Goal: Information Seeking & Learning: Learn about a topic

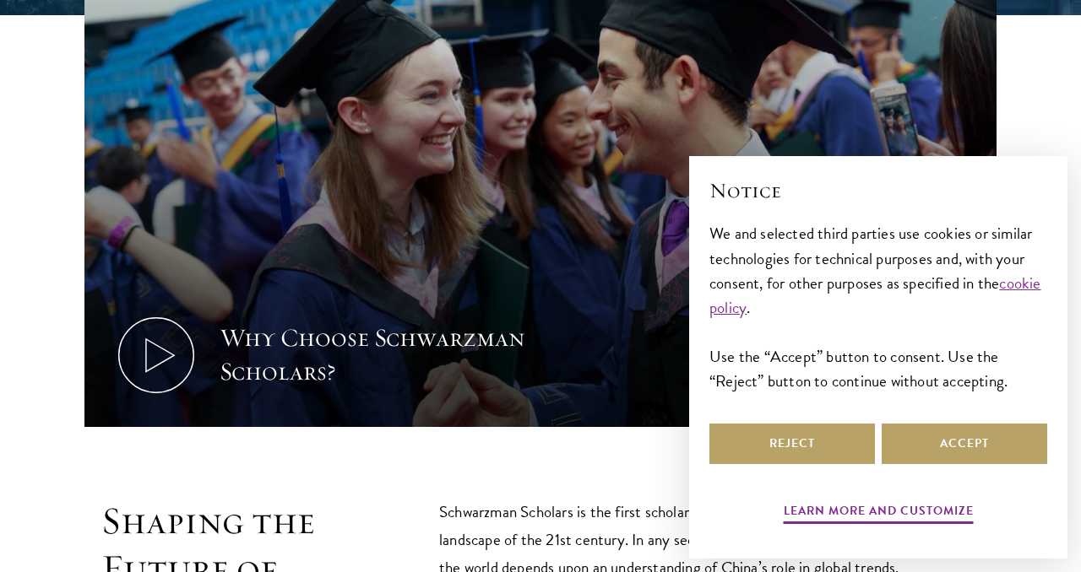
scroll to position [637, 0]
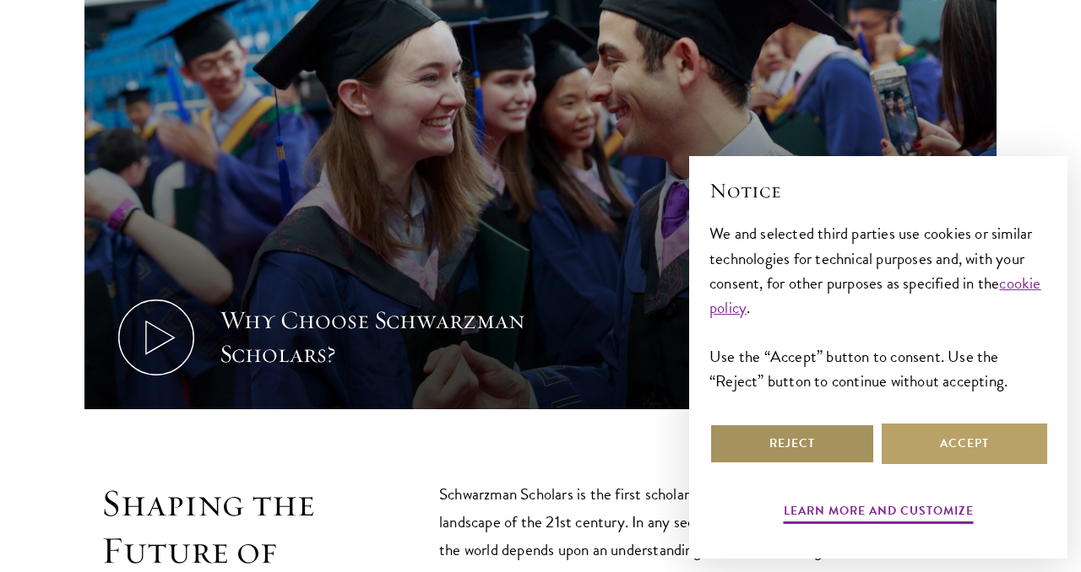
click at [824, 434] on button "Reject" at bounding box center [791, 444] width 165 height 41
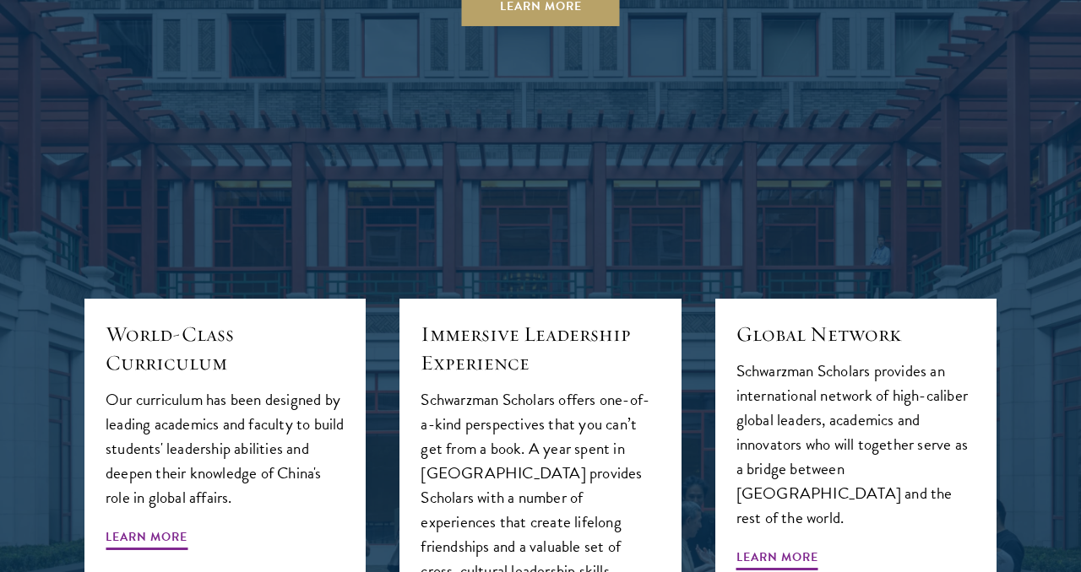
scroll to position [1886, 0]
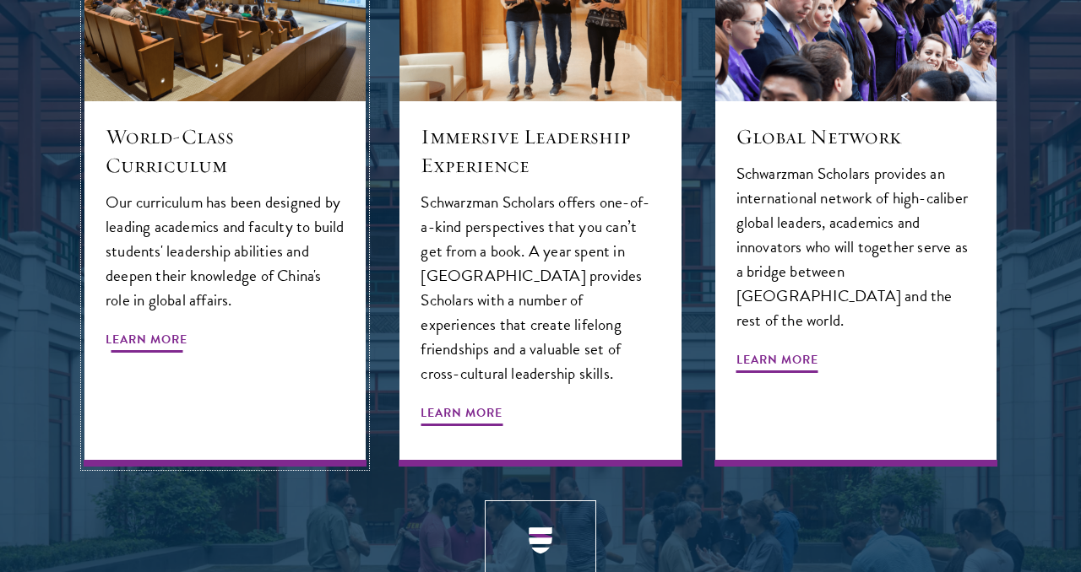
click at [160, 329] on span "Learn More" at bounding box center [147, 342] width 82 height 26
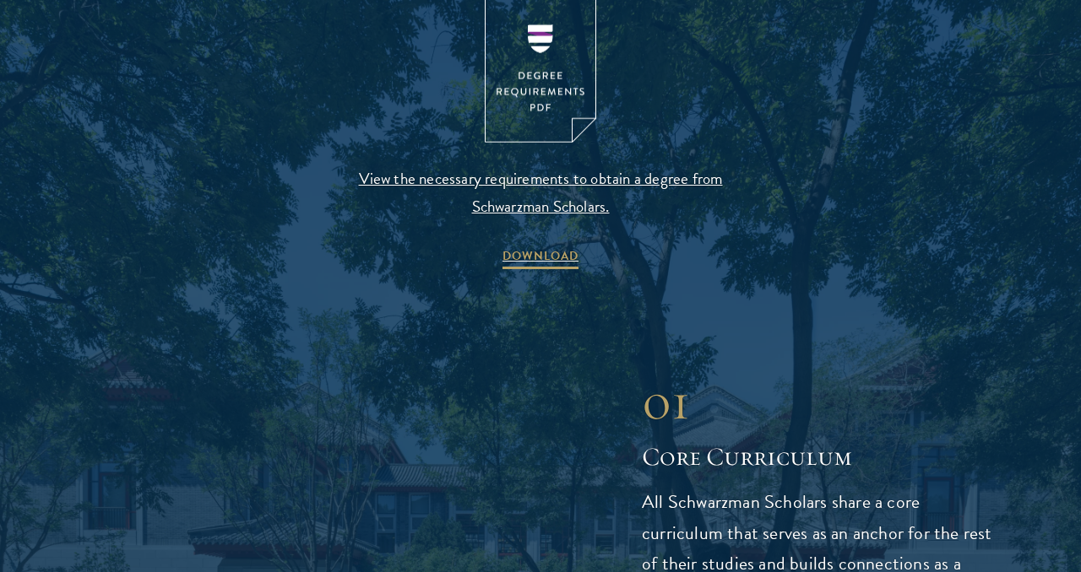
scroll to position [1898, 0]
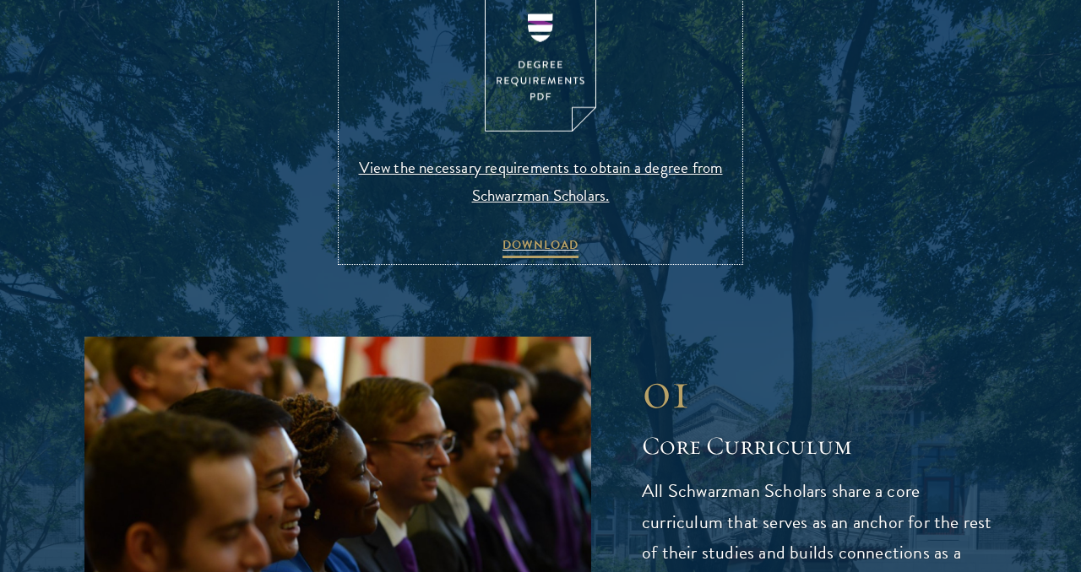
click at [435, 174] on span "View the necessary requirements to obtain a degree from Schwarzman Scholars." at bounding box center [540, 182] width 397 height 56
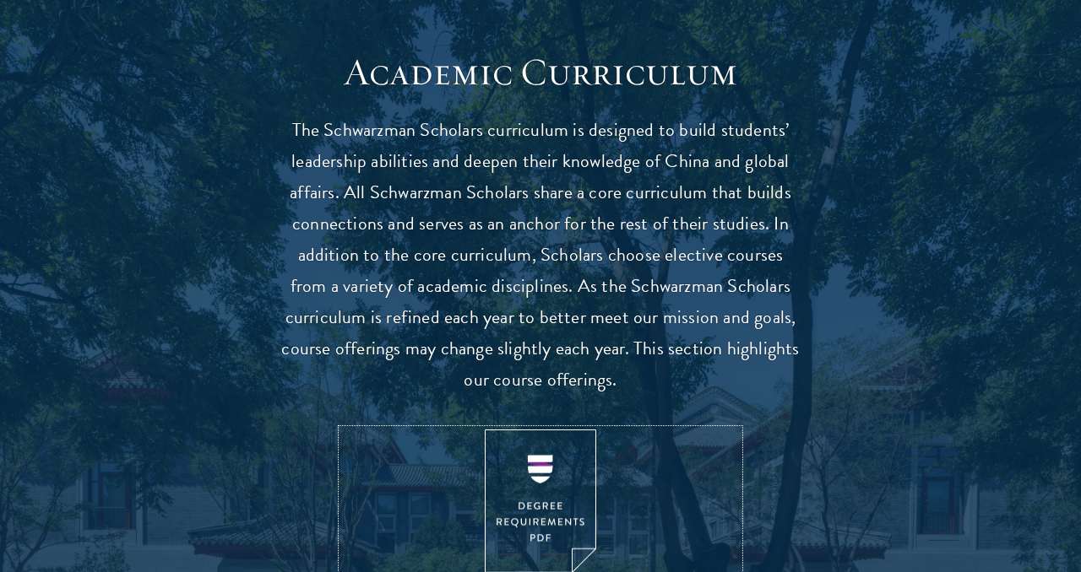
scroll to position [0, 0]
